Goal: Communication & Community: Answer question/provide support

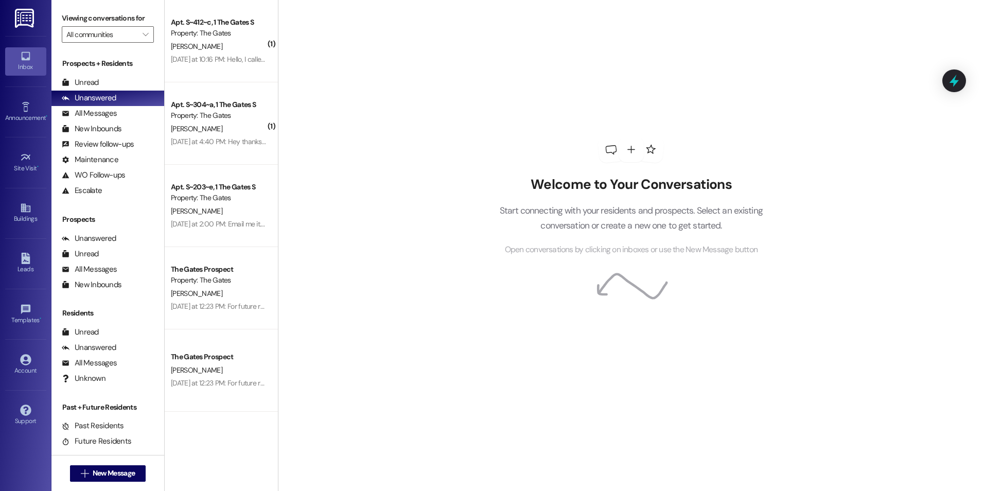
click at [224, 41] on div "[PERSON_NAME]" at bounding box center [218, 46] width 97 height 13
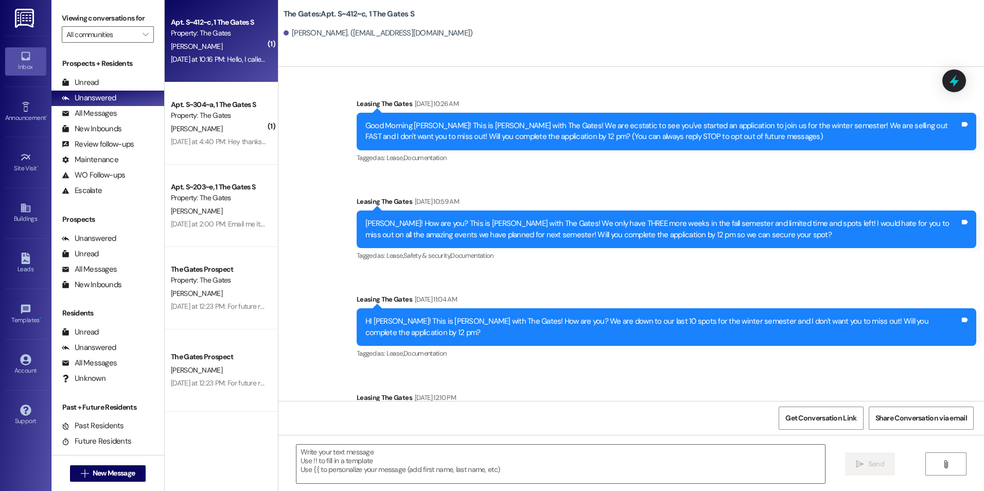
scroll to position [35111, 0]
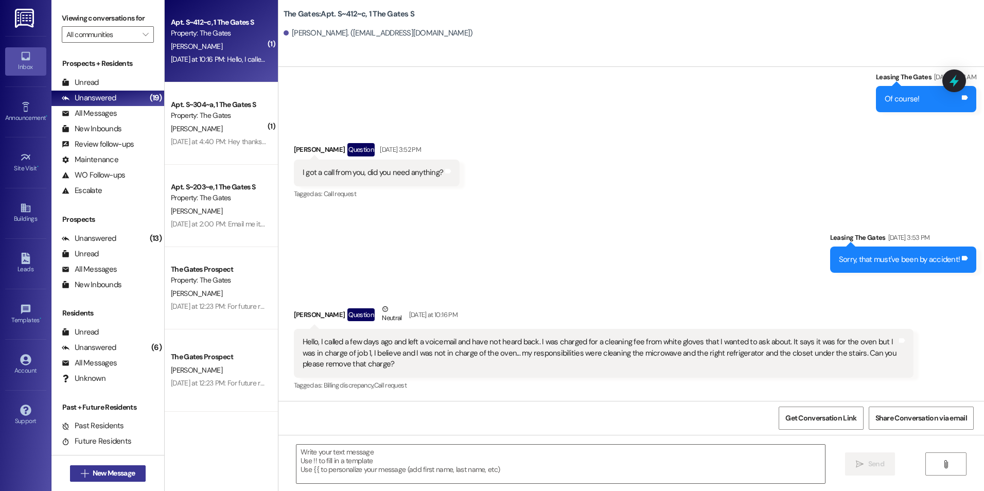
click at [104, 472] on span "New Message" at bounding box center [114, 473] width 42 height 11
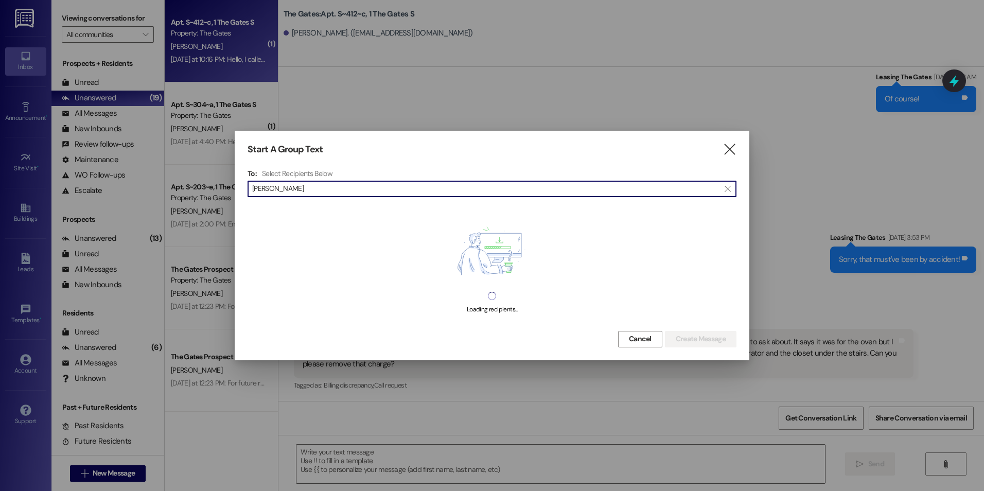
type input "[PERSON_NAME]"
drag, startPoint x: 424, startPoint y: 193, endPoint x: 213, endPoint y: 196, distance: 210.5
click at [213, 196] on div "Start A Group Text  To: Select Recipients Below  [PERSON_NAME]  Loading reci…" at bounding box center [492, 245] width 984 height 491
type input "Brinkle"
click at [320, 189] on input "Brinkle" at bounding box center [485, 189] width 467 height 14
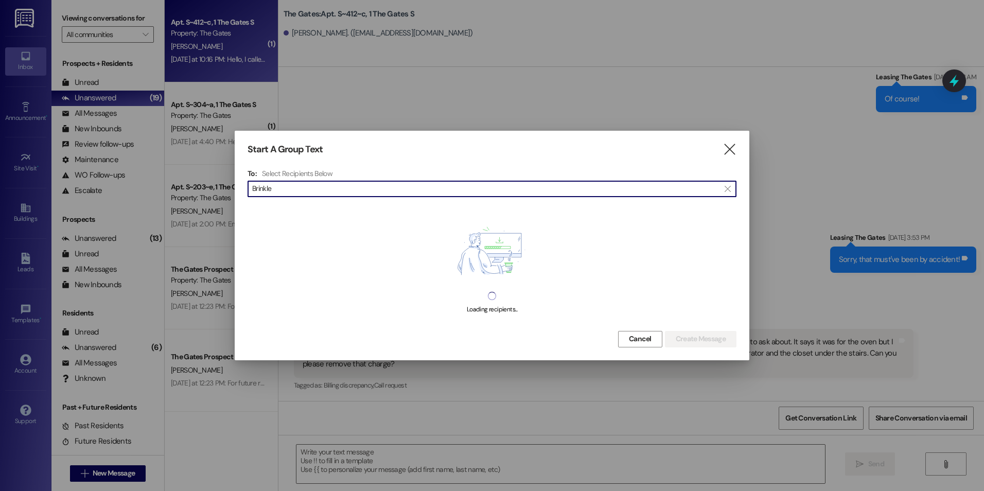
drag, startPoint x: 290, startPoint y: 192, endPoint x: 242, endPoint y: 179, distance: 49.8
click at [242, 188] on div "Start A Group Text  To: Select Recipients Below  Brinkle  Loading recipients…" at bounding box center [492, 245] width 515 height 229
type input "M"
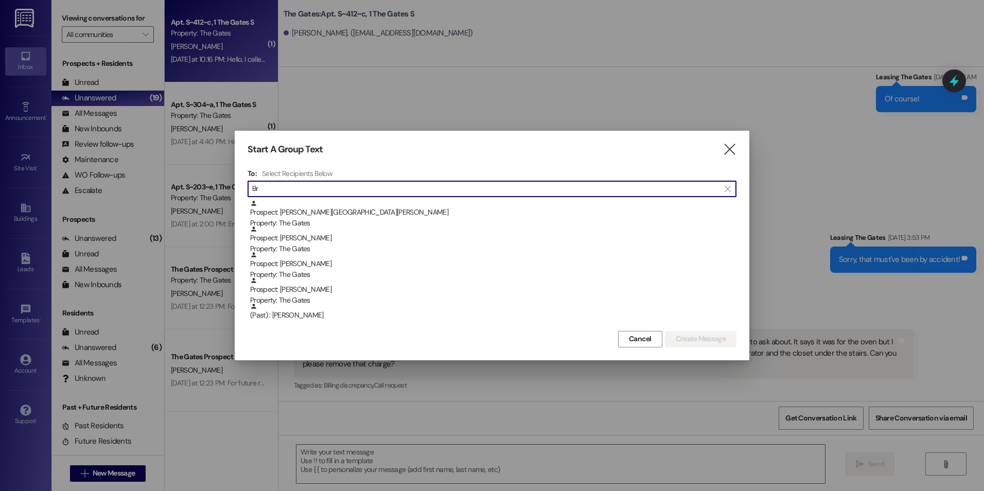
type input "B"
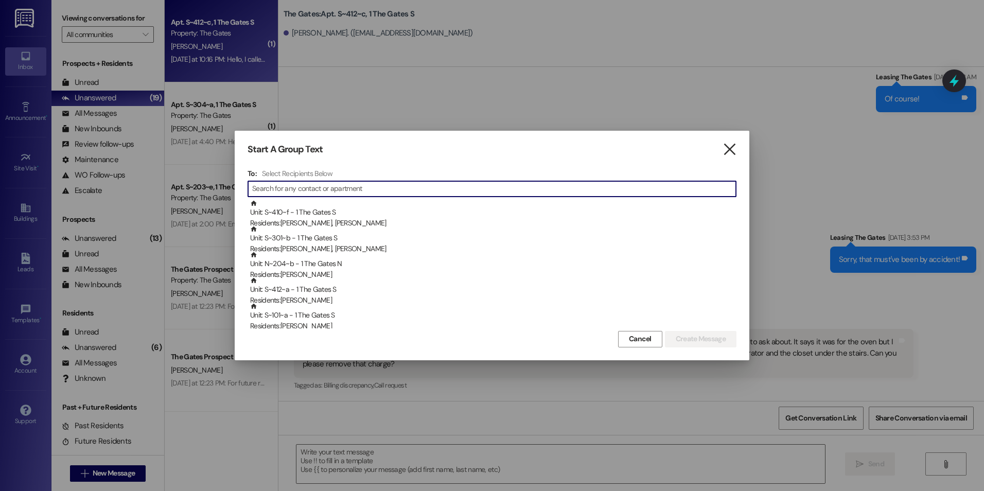
click at [731, 147] on icon "" at bounding box center [730, 149] width 14 height 11
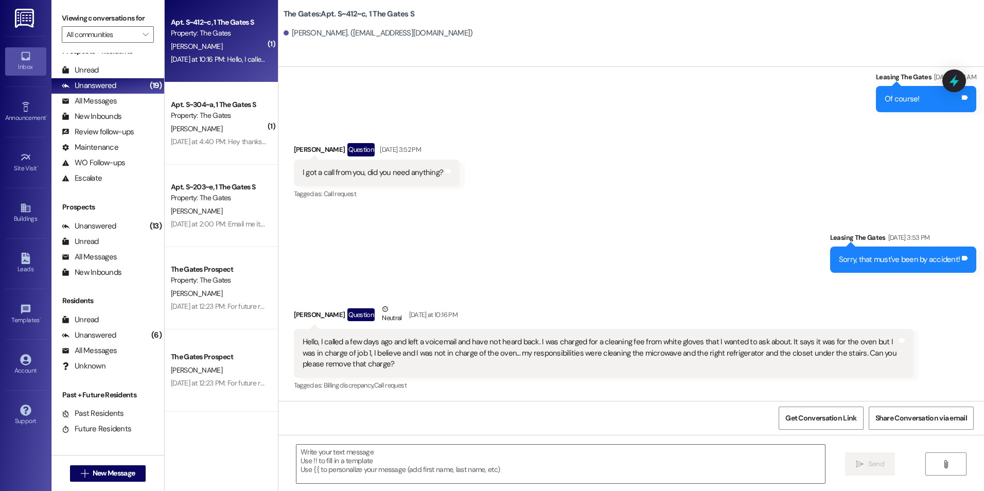
scroll to position [19, 0]
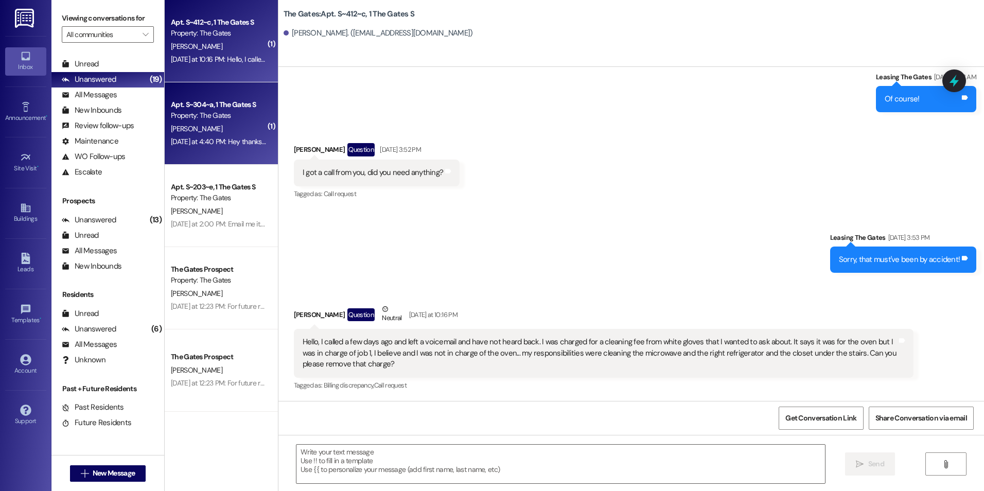
click at [242, 143] on div "[DATE] at 4:40 PM: Hey thanks for being so patient with me! There's been a lot …" at bounding box center [383, 141] width 425 height 9
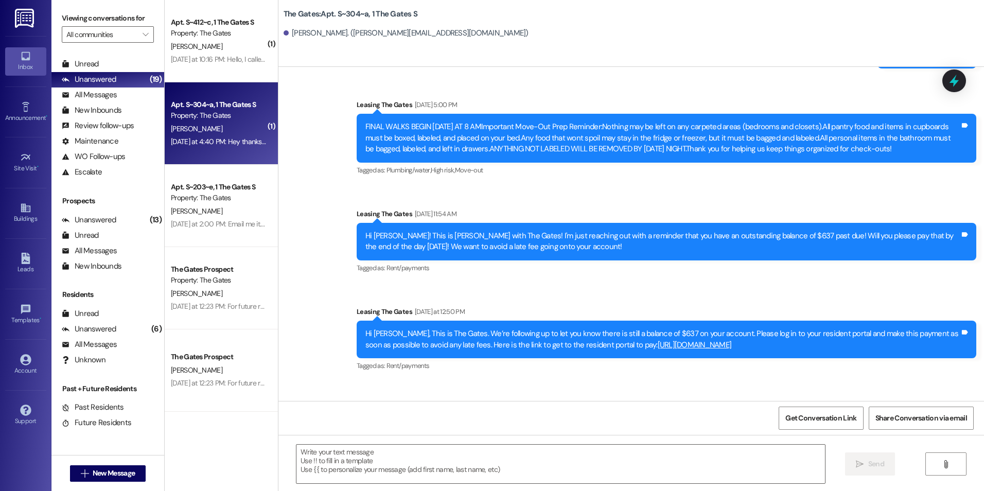
scroll to position [22297, 0]
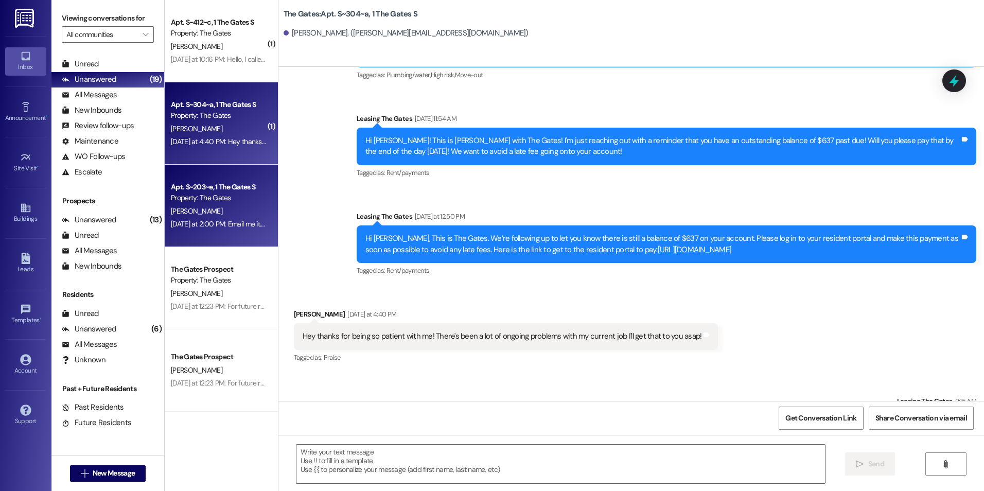
click at [196, 213] on div "[PERSON_NAME]" at bounding box center [218, 211] width 97 height 13
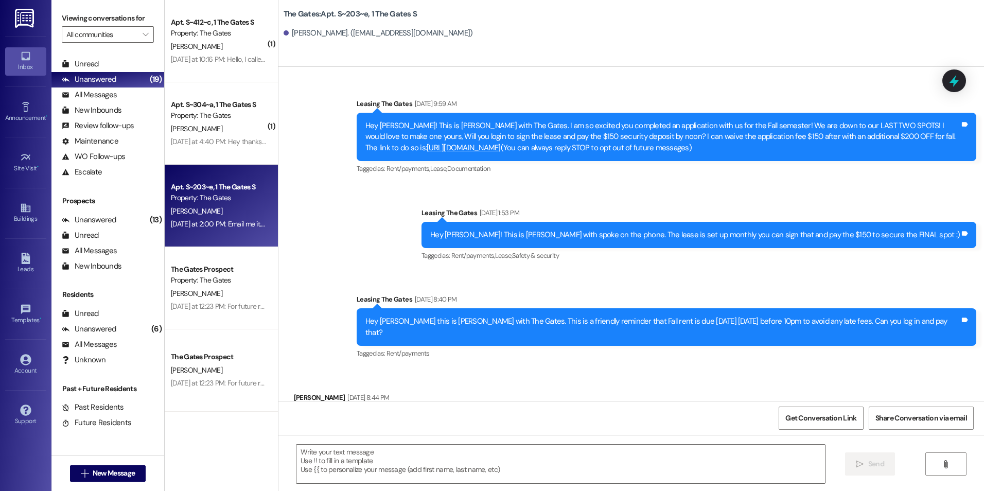
scroll to position [51969, 0]
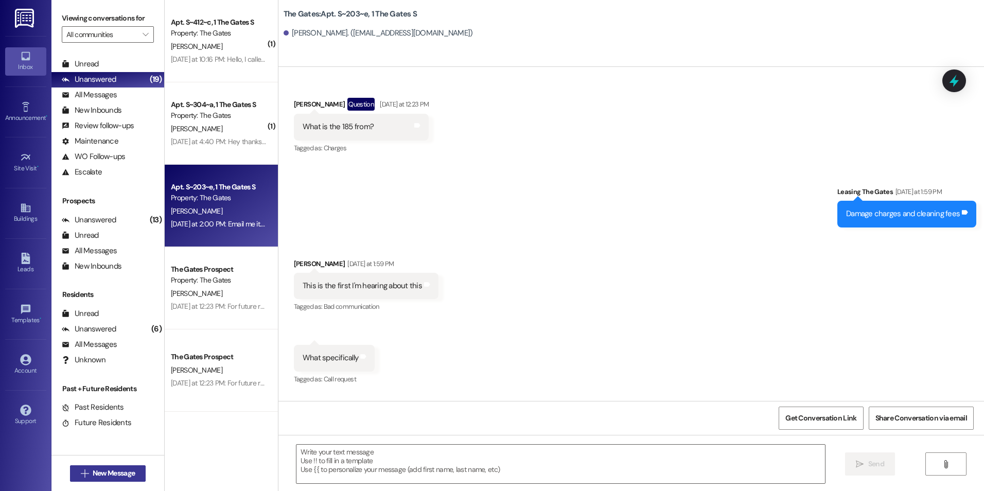
click at [71, 479] on button " New Message" at bounding box center [108, 473] width 76 height 16
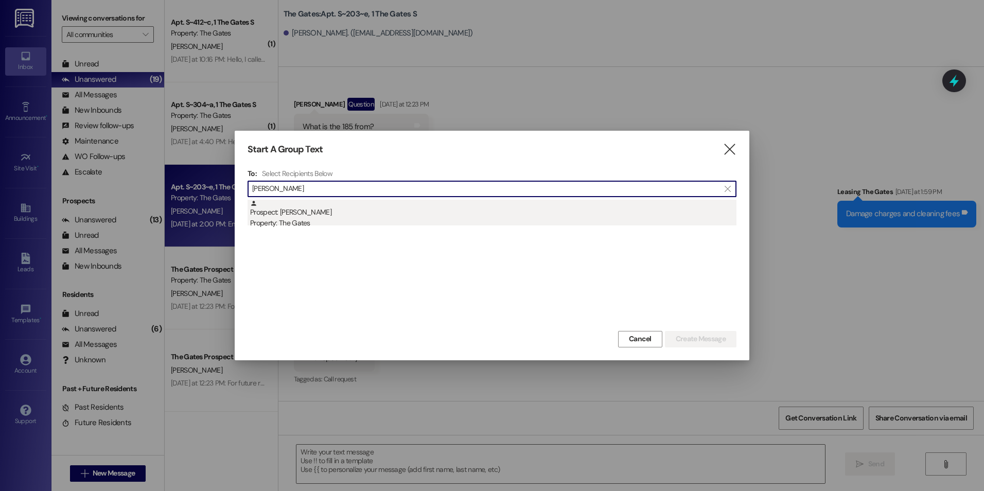
type input "[PERSON_NAME]"
click at [351, 219] on div "Property: The Gates" at bounding box center [493, 223] width 486 height 11
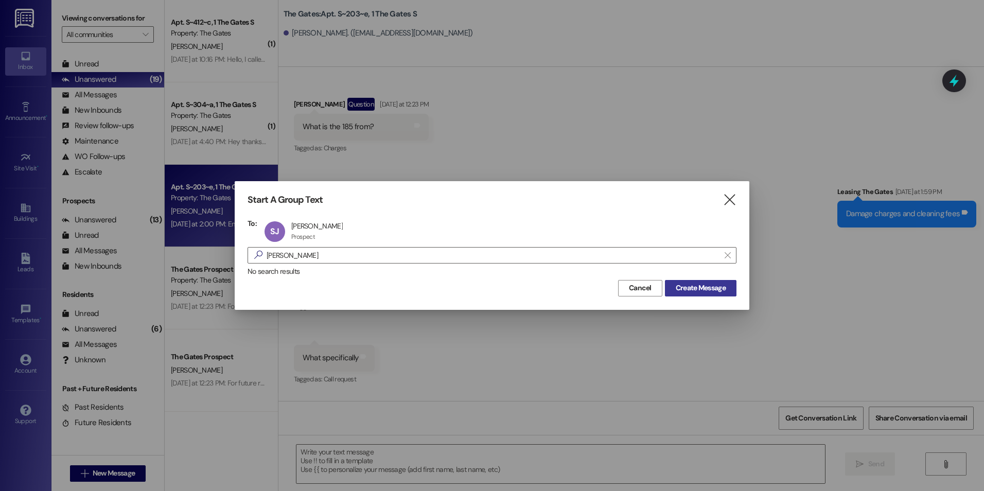
click at [689, 286] on span "Create Message" at bounding box center [701, 288] width 50 height 11
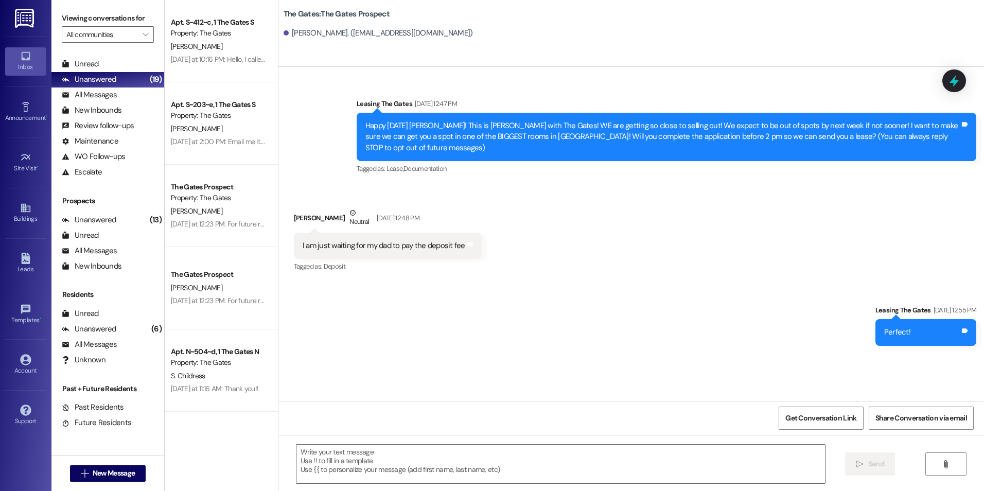
scroll to position [0, 0]
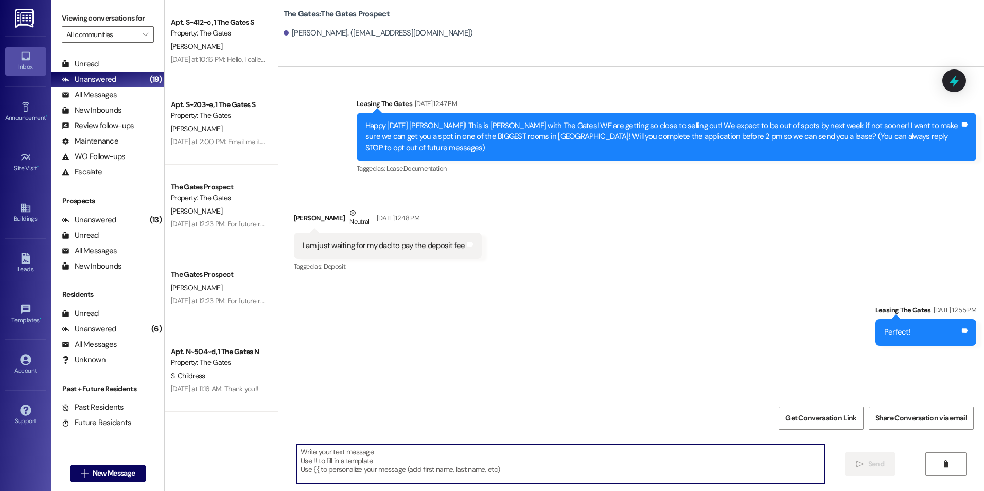
click at [490, 462] on textarea at bounding box center [560, 464] width 528 height 39
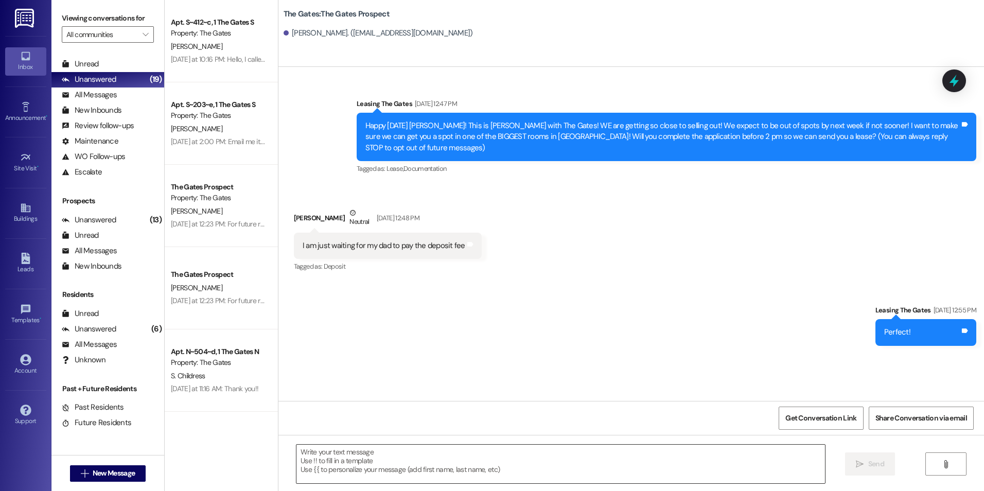
click at [684, 466] on textarea at bounding box center [560, 464] width 528 height 39
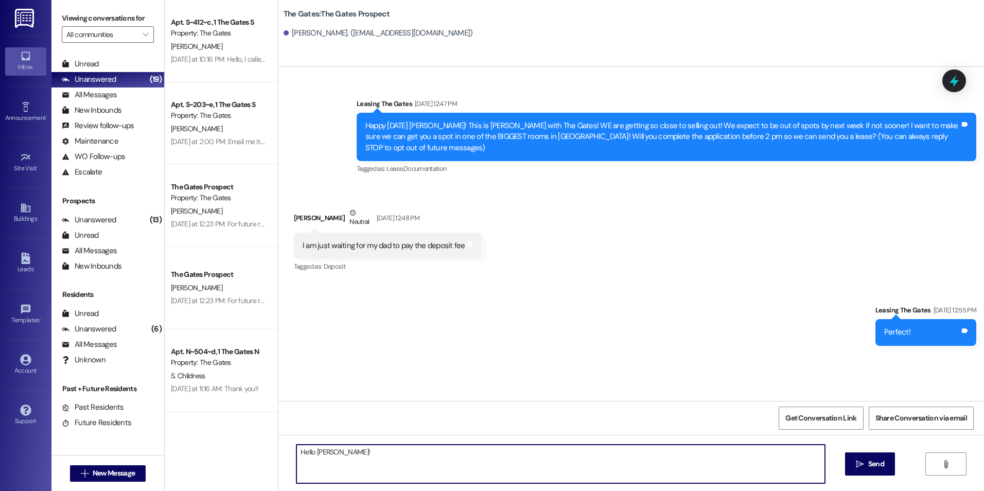
click at [352, 454] on textarea "Hello [PERSON_NAME]!" at bounding box center [560, 464] width 528 height 39
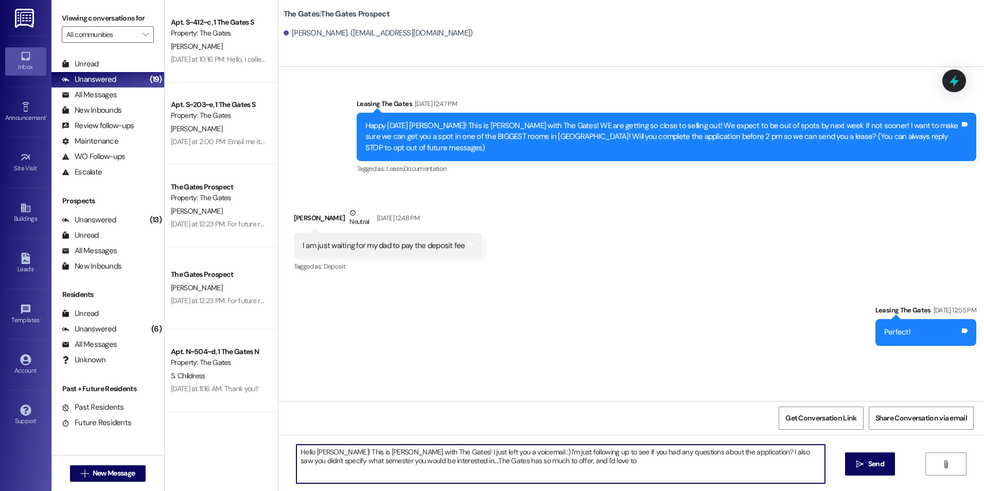
click at [550, 461] on textarea "Hello [PERSON_NAME]! This is [PERSON_NAME] with The Gates! I just left you a vo…" at bounding box center [560, 464] width 528 height 39
click at [401, 461] on textarea "Hello [PERSON_NAME]! This is [PERSON_NAME] with The Gates! I just left you a vo…" at bounding box center [560, 464] width 528 height 39
drag, startPoint x: 694, startPoint y: 465, endPoint x: 401, endPoint y: 464, distance: 292.8
click at [401, 464] on textarea "Hello [PERSON_NAME]! This is [PERSON_NAME] with The Gates! I just left you a vo…" at bounding box center [560, 464] width 528 height 39
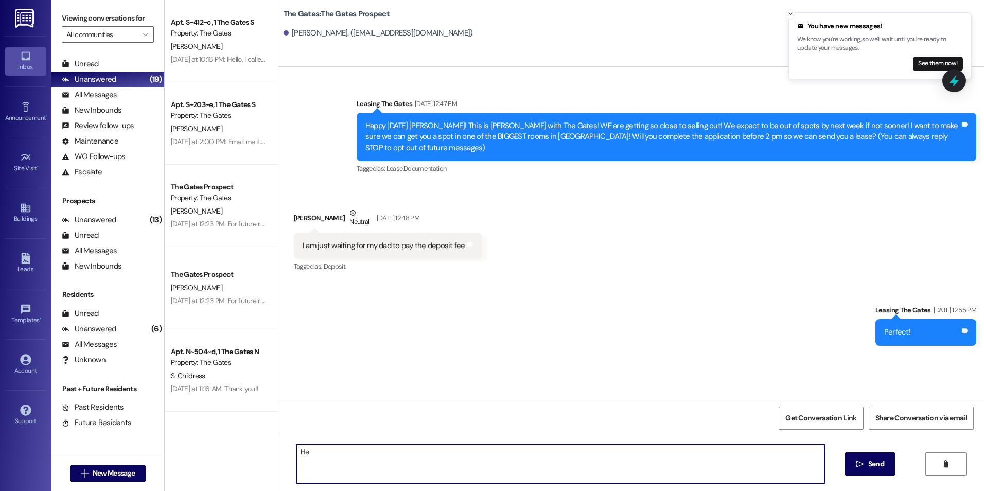
type textarea "H"
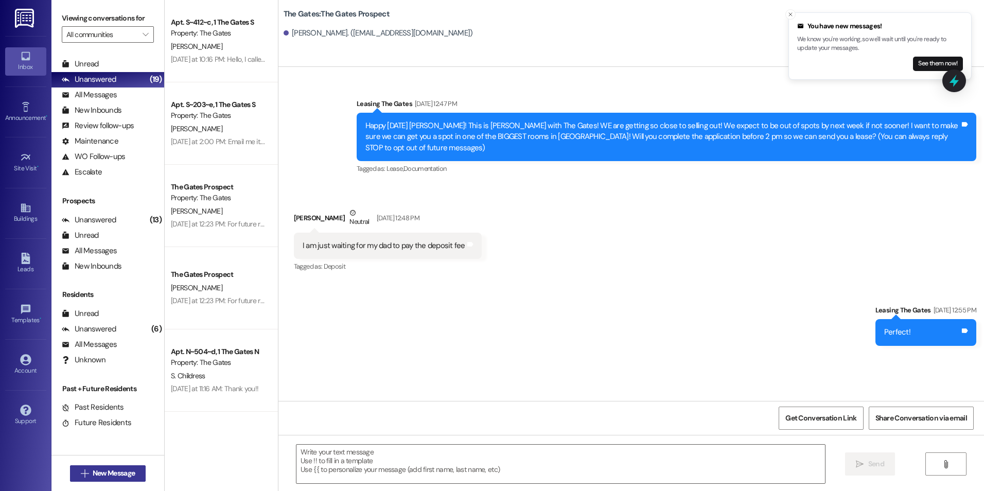
click at [136, 469] on button " New Message" at bounding box center [108, 473] width 76 height 16
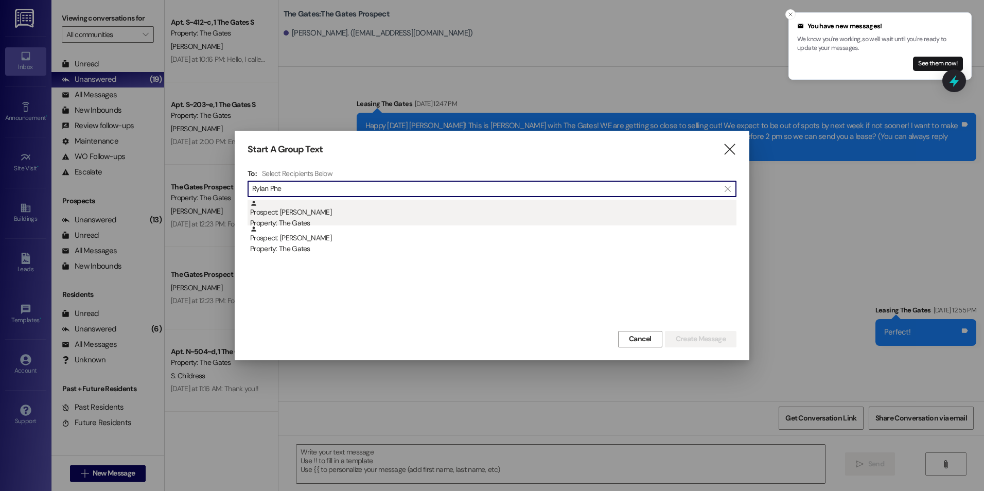
type input "Rylan Phe"
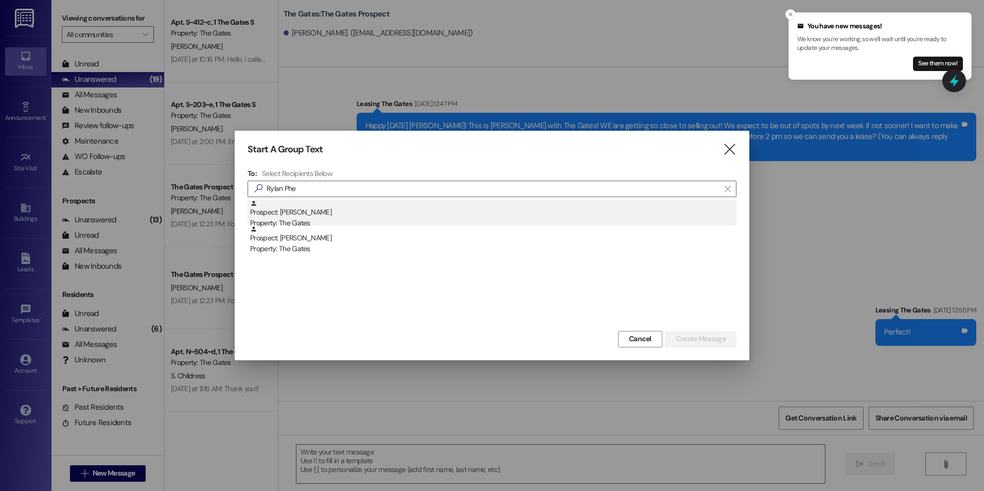
click at [366, 221] on div "Property: The Gates" at bounding box center [493, 223] width 486 height 11
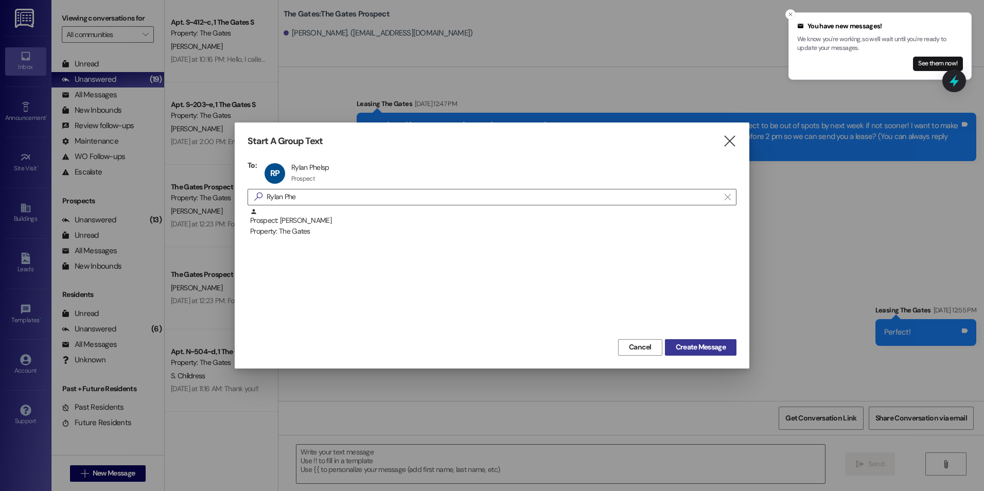
click at [713, 350] on span "Create Message" at bounding box center [701, 347] width 50 height 11
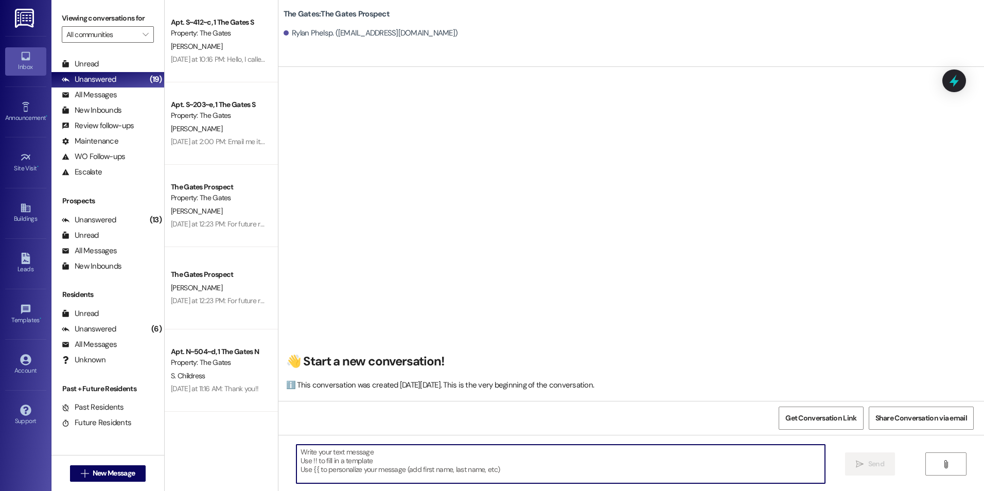
click at [577, 480] on textarea at bounding box center [560, 464] width 528 height 39
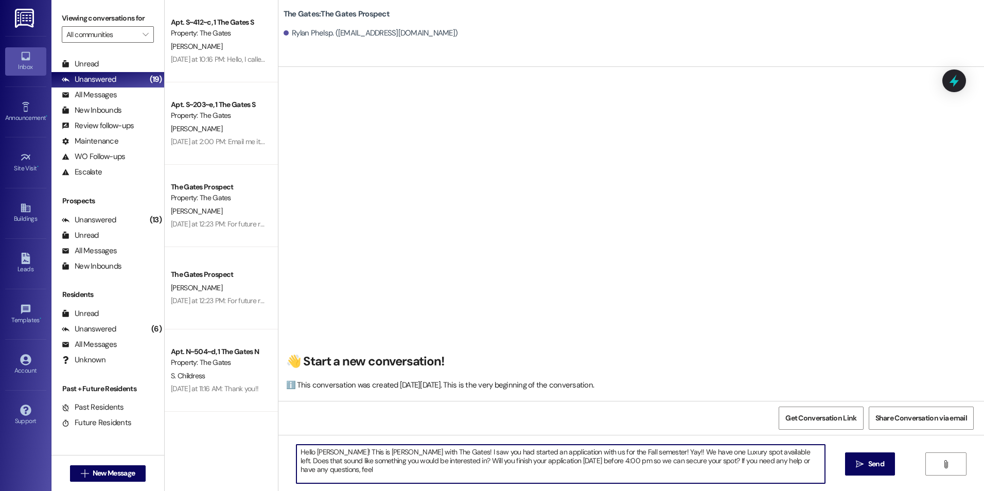
click at [812, 459] on textarea "Hello [PERSON_NAME]! This is [PERSON_NAME] with The Gates! I saw you had starte…" at bounding box center [560, 464] width 528 height 39
drag, startPoint x: 333, startPoint y: 467, endPoint x: 325, endPoint y: 470, distance: 8.8
click at [325, 470] on textarea "Hello [PERSON_NAME]! This is [PERSON_NAME] with The Gates! I saw you had starte…" at bounding box center [560, 464] width 528 height 39
click at [379, 472] on textarea "Hello [PERSON_NAME]! This is [PERSON_NAME] with The Gates! I saw you had starte…" at bounding box center [560, 464] width 528 height 39
type textarea "Hello [PERSON_NAME]! This is [PERSON_NAME] with The Gates! I saw you had starte…"
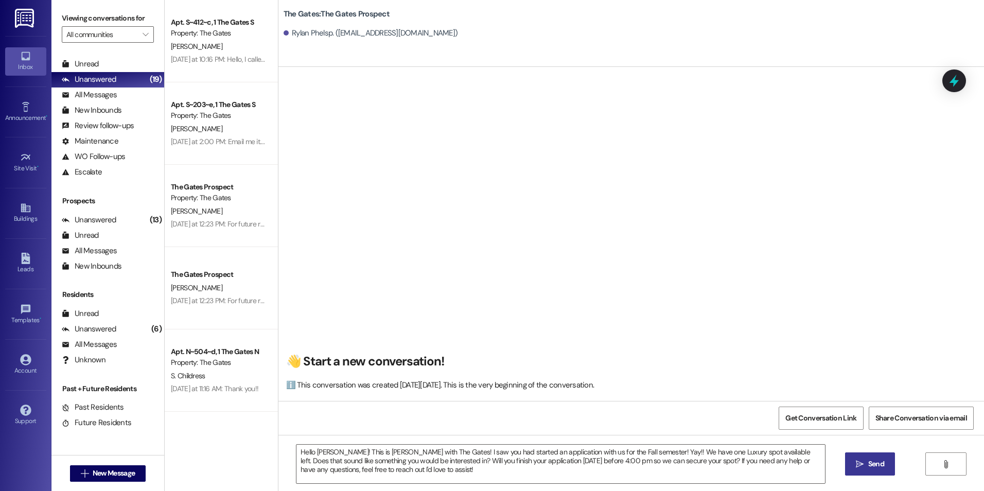
click at [871, 461] on span "Send" at bounding box center [876, 464] width 16 height 11
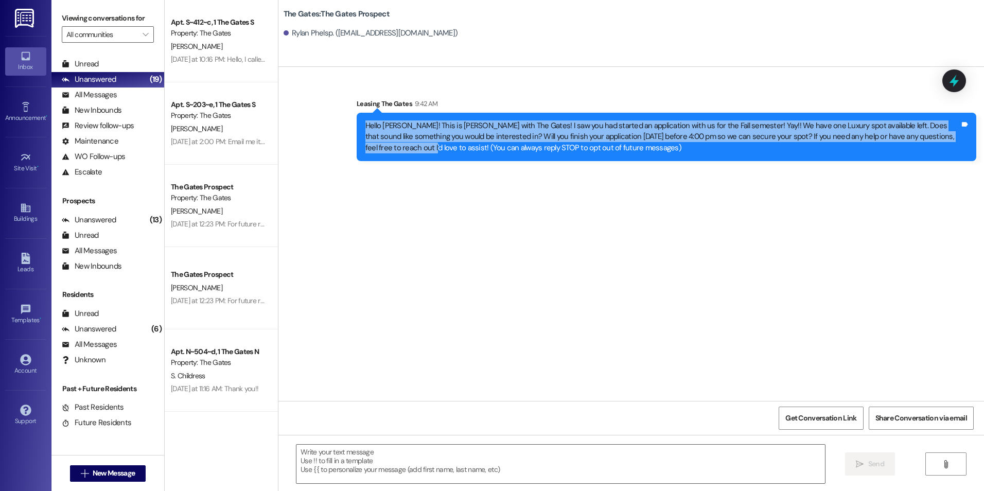
drag, startPoint x: 360, startPoint y: 127, endPoint x: 956, endPoint y: 134, distance: 596.0
click at [956, 134] on div "Hello [PERSON_NAME]! This is [PERSON_NAME] with The Gates! I saw you had starte…" at bounding box center [662, 136] width 594 height 33
drag, startPoint x: 956, startPoint y: 134, endPoint x: 843, endPoint y: 127, distance: 113.4
copy div "Hello [PERSON_NAME]! This is [PERSON_NAME] with The Gates! I saw you had starte…"
click at [104, 473] on span "New Message" at bounding box center [114, 473] width 42 height 11
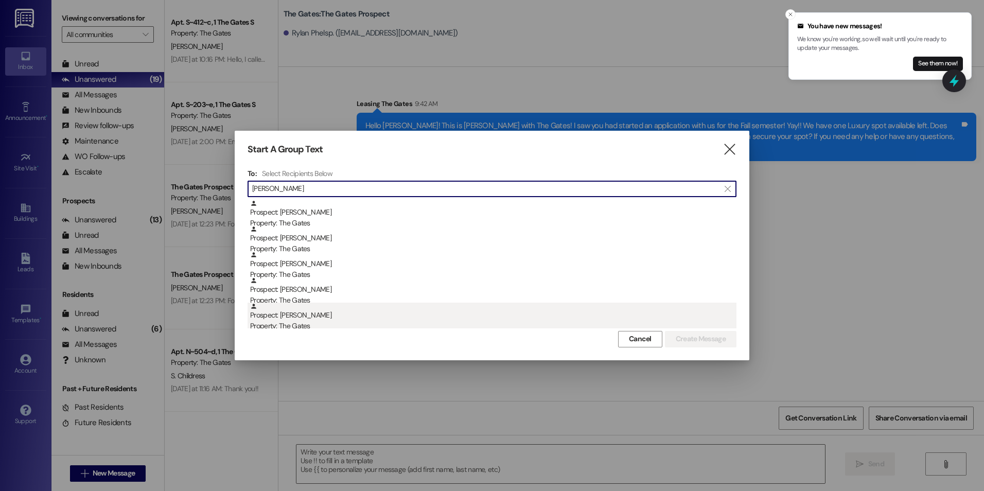
type input "[PERSON_NAME]"
click at [306, 316] on div "Prospect: [PERSON_NAME] Property: The Gates" at bounding box center [493, 317] width 486 height 29
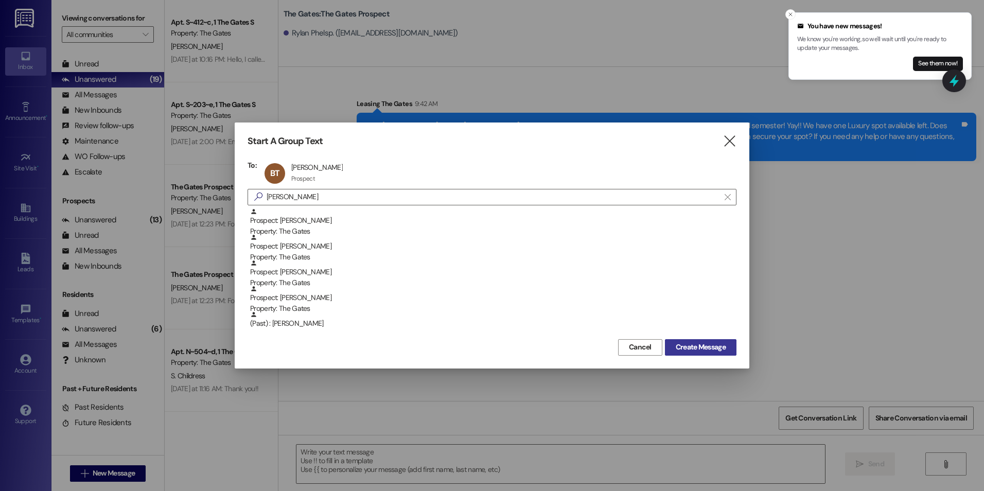
click at [681, 344] on span "Create Message" at bounding box center [701, 347] width 50 height 11
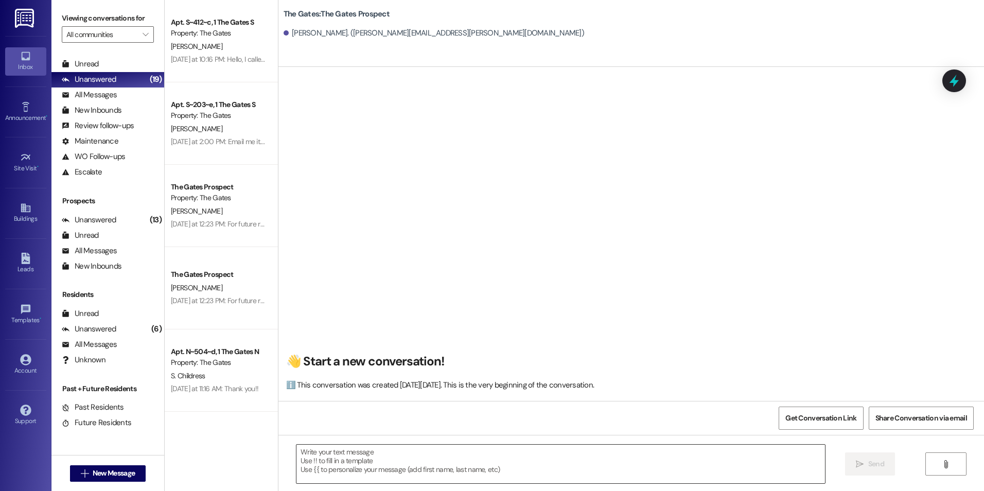
click at [513, 467] on textarea at bounding box center [560, 464] width 528 height 39
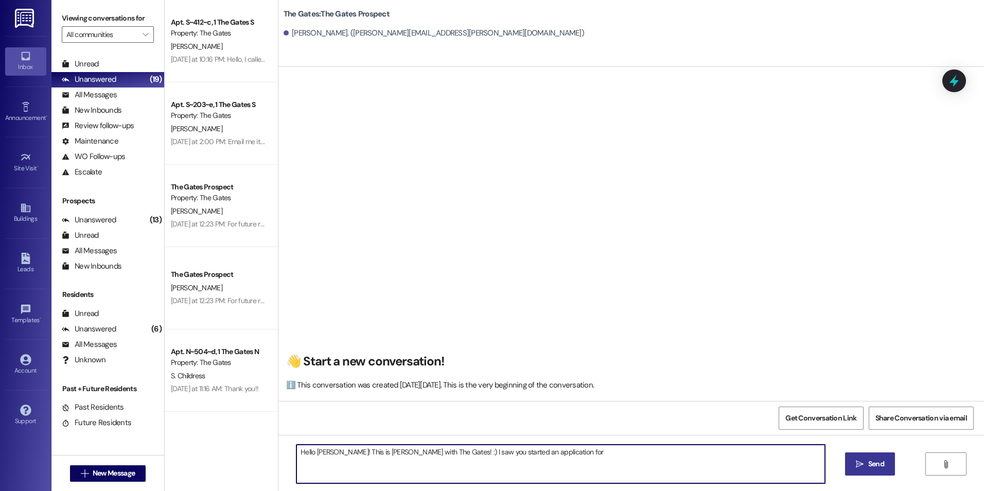
click at [525, 454] on textarea "Hello [PERSON_NAME]! This is [PERSON_NAME] with The Gates! :) I saw you started…" at bounding box center [560, 464] width 528 height 39
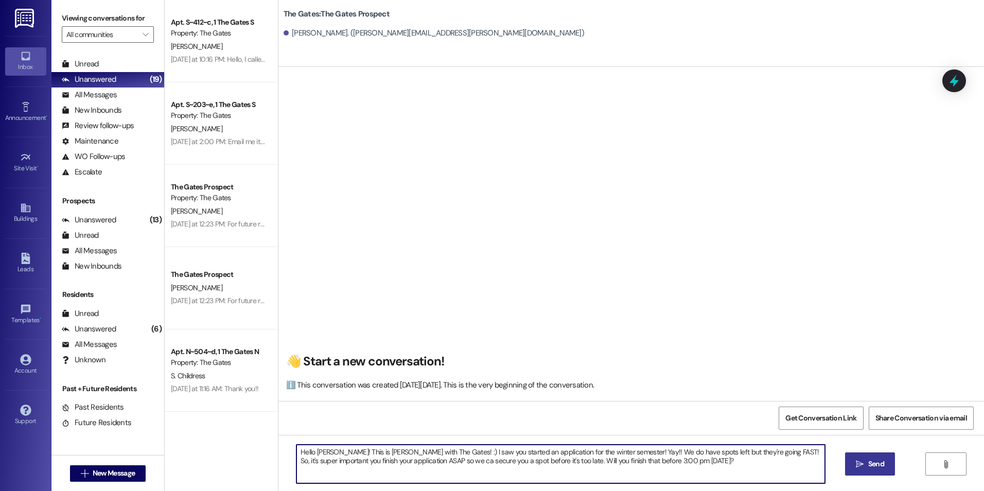
click at [754, 466] on textarea "Hello [PERSON_NAME]! This is [PERSON_NAME] with The Gates! :) I saw you started…" at bounding box center [560, 464] width 528 height 39
click at [403, 462] on textarea "Hello [PERSON_NAME]! This is [PERSON_NAME] with The Gates! :) I saw you started…" at bounding box center [560, 464] width 528 height 39
click at [667, 463] on textarea "Hello [PERSON_NAME]! This is [PERSON_NAME] with The Gates! :) I saw you started…" at bounding box center [560, 464] width 528 height 39
type textarea "Hello [PERSON_NAME]! This is [PERSON_NAME] with The Gates! :) I saw you started…"
click at [871, 464] on span "Send" at bounding box center [876, 464] width 16 height 11
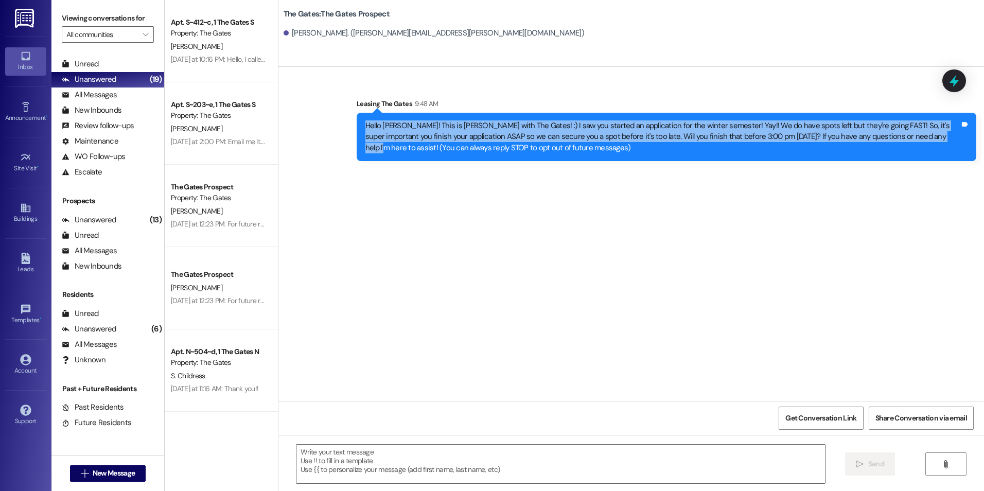
drag, startPoint x: 357, startPoint y: 124, endPoint x: 895, endPoint y: 137, distance: 539.0
click at [895, 137] on div "Hello [PERSON_NAME]! This is [PERSON_NAME] with The Gates! :) I saw you started…" at bounding box center [662, 136] width 596 height 33
drag, startPoint x: 895, startPoint y: 137, endPoint x: 859, endPoint y: 134, distance: 36.7
copy div "Hello [PERSON_NAME]! This is [PERSON_NAME] with The Gates! :) I saw you started…"
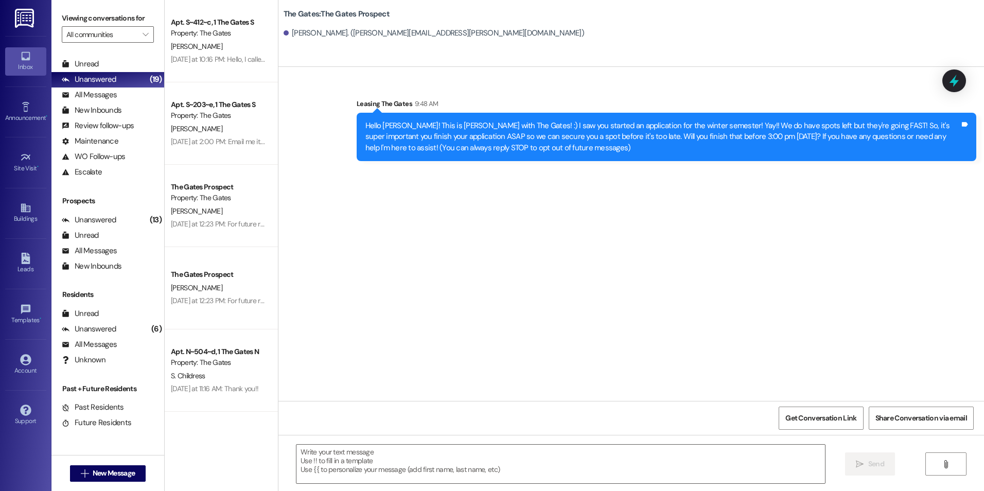
click at [850, 188] on div "Sent via SMS Leasing The Gates 9:48 AM Hello [PERSON_NAME]! This is [PERSON_NAM…" at bounding box center [631, 234] width 706 height 334
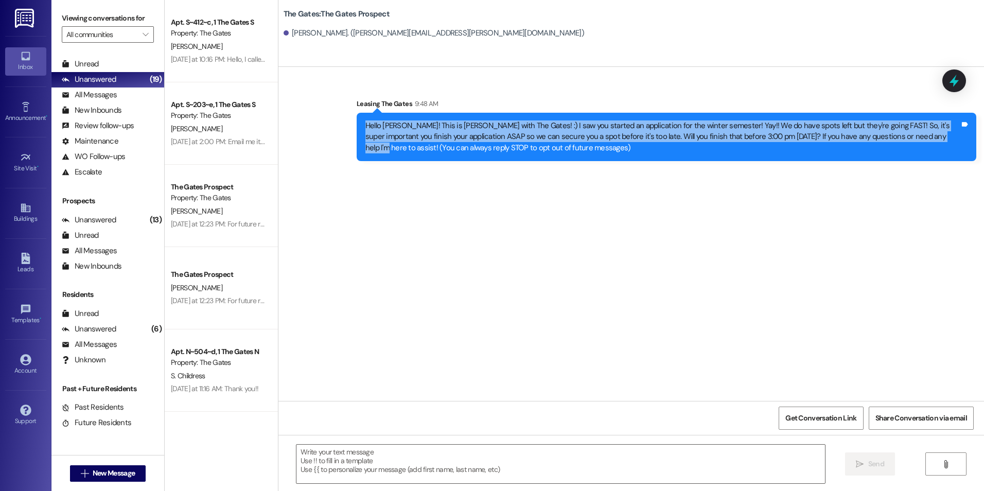
drag, startPoint x: 355, startPoint y: 122, endPoint x: 896, endPoint y: 132, distance: 541.0
click at [896, 132] on div "Hello [PERSON_NAME]! This is [PERSON_NAME] with The Gates! :) I saw you started…" at bounding box center [667, 137] width 620 height 48
drag, startPoint x: 896, startPoint y: 132, endPoint x: 852, endPoint y: 131, distance: 43.7
copy div "Hello [PERSON_NAME]! This is [PERSON_NAME] with The Gates! :) I saw you started…"
